Goal: Information Seeking & Learning: Learn about a topic

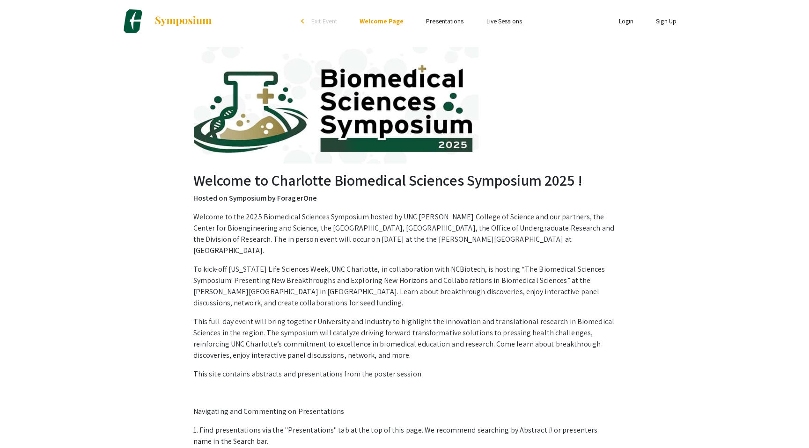
click at [441, 20] on link "Presentations" at bounding box center [444, 21] width 37 height 8
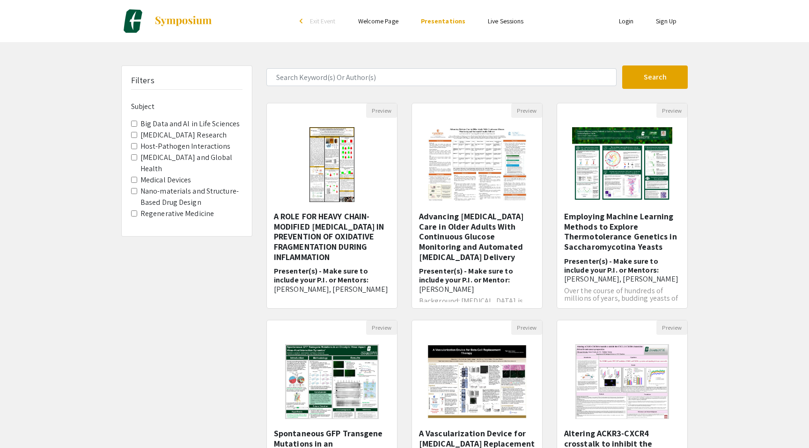
click at [135, 146] on Interactions "Host-Pathogen Interactions" at bounding box center [134, 146] width 6 height 6
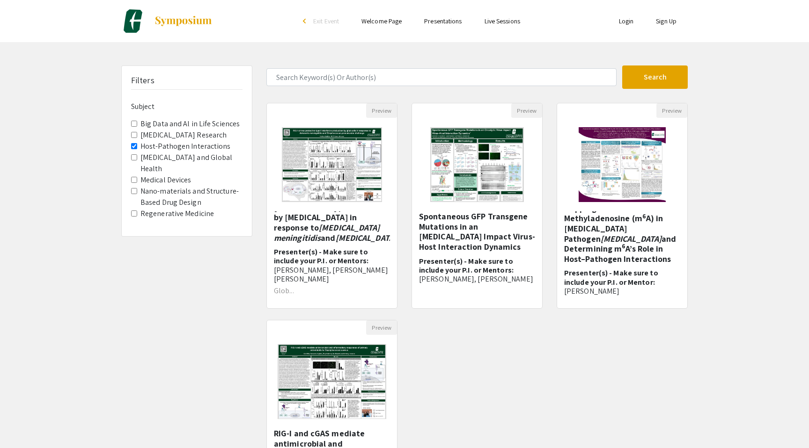
click at [507, 18] on link "Live Sessions" at bounding box center [502, 21] width 36 height 8
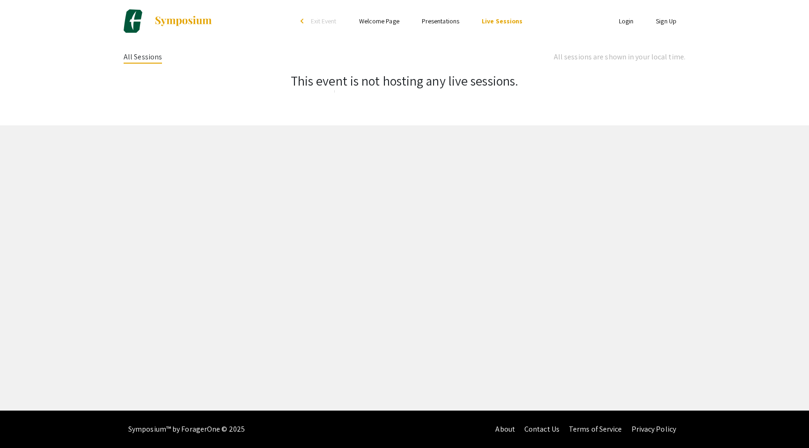
click at [438, 22] on link "Presentations" at bounding box center [440, 21] width 37 height 8
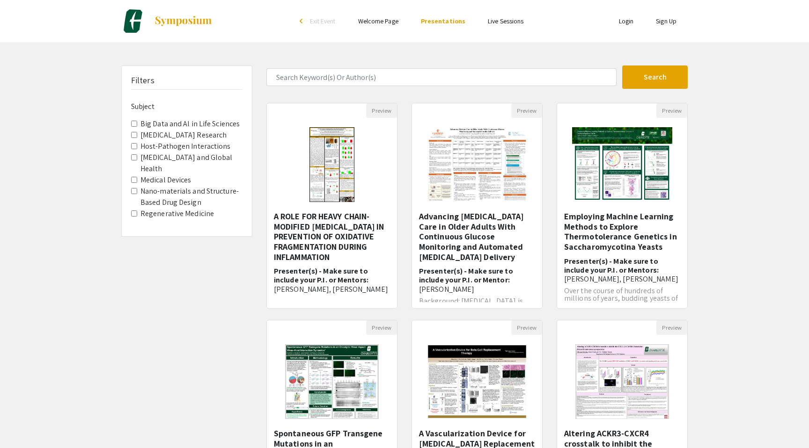
click at [387, 23] on link "Welcome Page" at bounding box center [378, 21] width 40 height 8
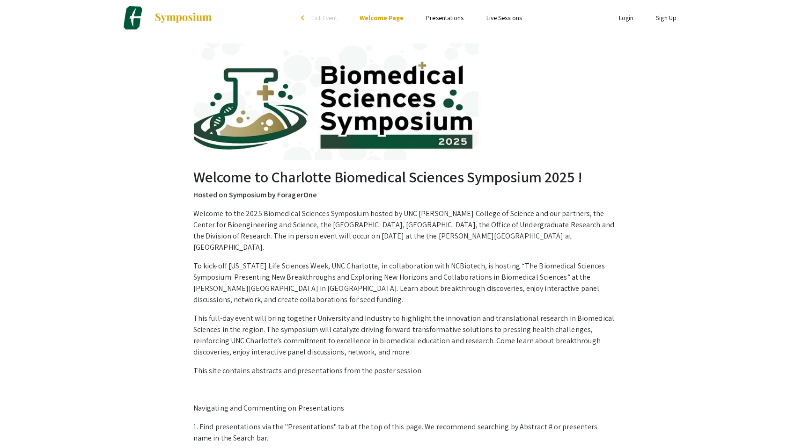
scroll to position [2, 0]
